Goal: Task Accomplishment & Management: Use online tool/utility

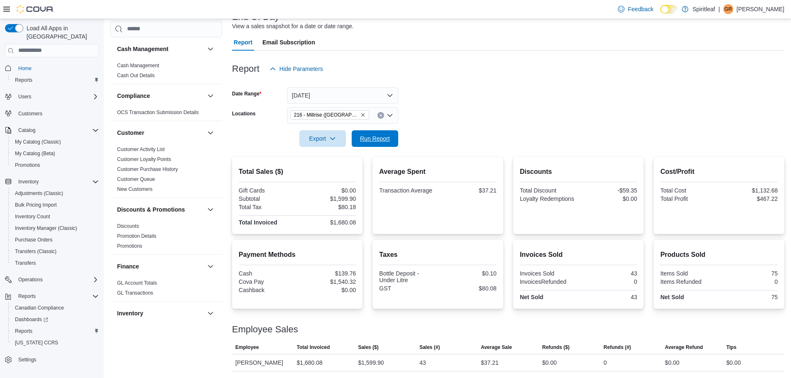
click at [367, 141] on span "Run Report" at bounding box center [375, 138] width 30 height 8
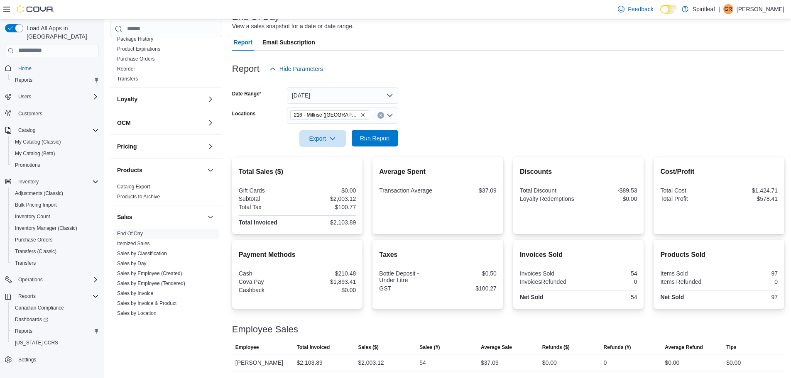
click at [376, 132] on span "Run Report" at bounding box center [374, 138] width 37 height 17
drag, startPoint x: 370, startPoint y: 139, endPoint x: 360, endPoint y: 137, distance: 10.7
click at [369, 138] on span "Run Report" at bounding box center [375, 138] width 30 height 8
click at [358, 135] on span "Run Report" at bounding box center [374, 138] width 37 height 17
click at [367, 134] on span "Run Report" at bounding box center [375, 138] width 30 height 8
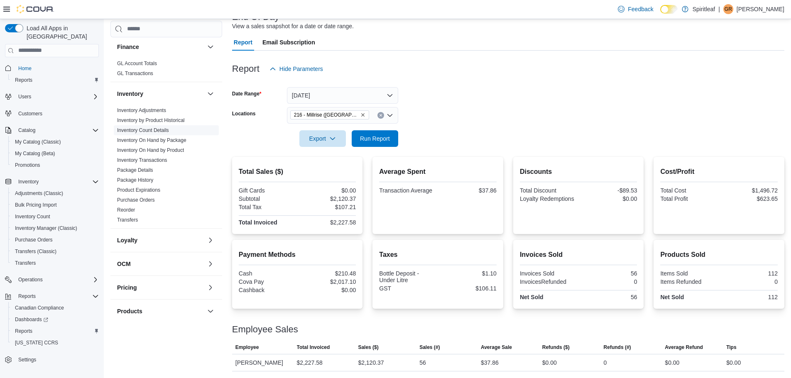
scroll to position [153, 0]
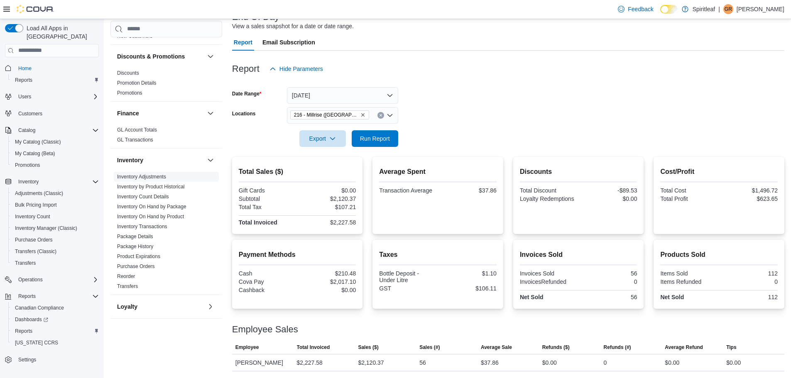
drag, startPoint x: 161, startPoint y: 217, endPoint x: 167, endPoint y: 214, distance: 7.1
click at [161, 217] on link "Inventory On Hand by Product" at bounding box center [150, 217] width 67 height 6
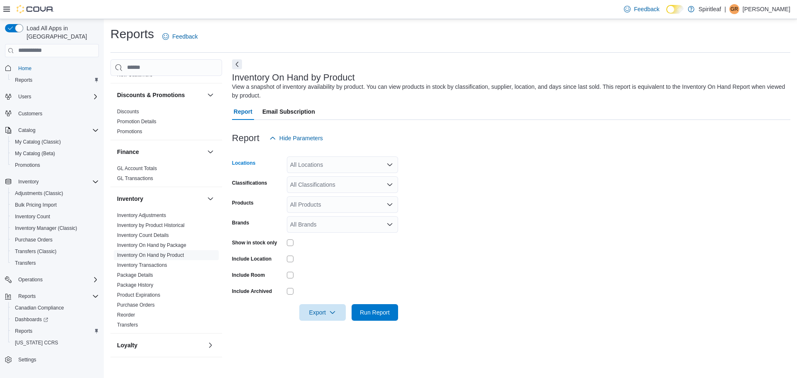
click at [329, 164] on div "All Locations" at bounding box center [342, 164] width 111 height 17
type input "***"
click at [332, 177] on span "216 - Millrise ([GEOGRAPHIC_DATA])" at bounding box center [366, 179] width 99 height 8
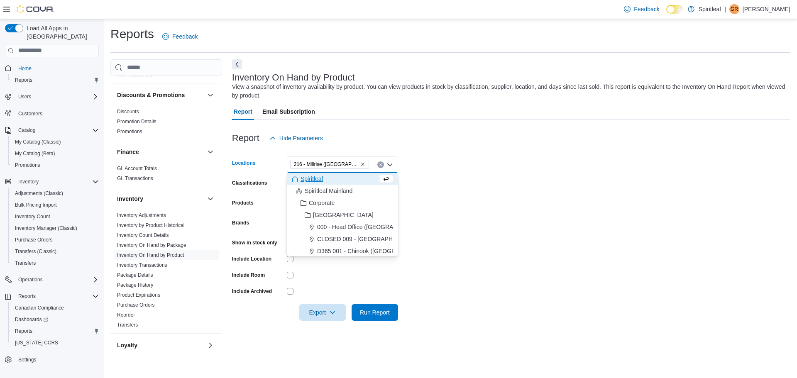
click at [518, 165] on form "Locations 216 - [GEOGRAPHIC_DATA] ([GEOGRAPHIC_DATA]) Combo box. Selected. 216 …" at bounding box center [511, 233] width 558 height 174
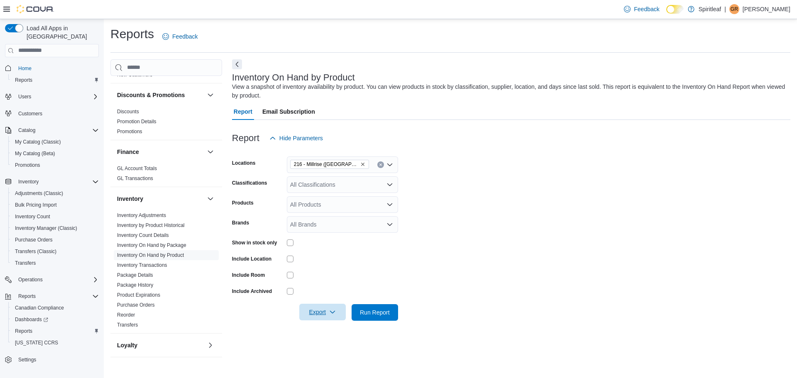
click at [324, 309] on span "Export" at bounding box center [322, 312] width 37 height 17
click at [336, 265] on span "Export to Excel" at bounding box center [323, 262] width 37 height 7
